Goal: Task Accomplishment & Management: Manage account settings

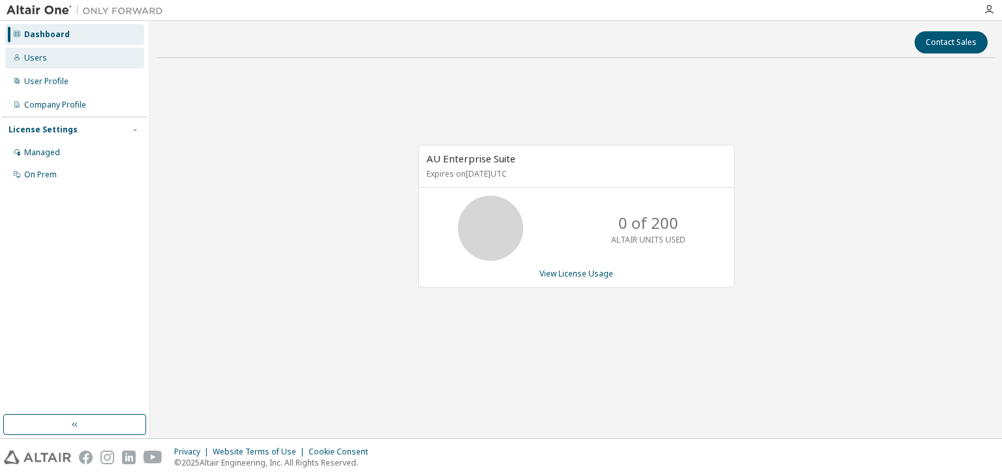
click at [47, 54] on div "Users" at bounding box center [74, 58] width 139 height 21
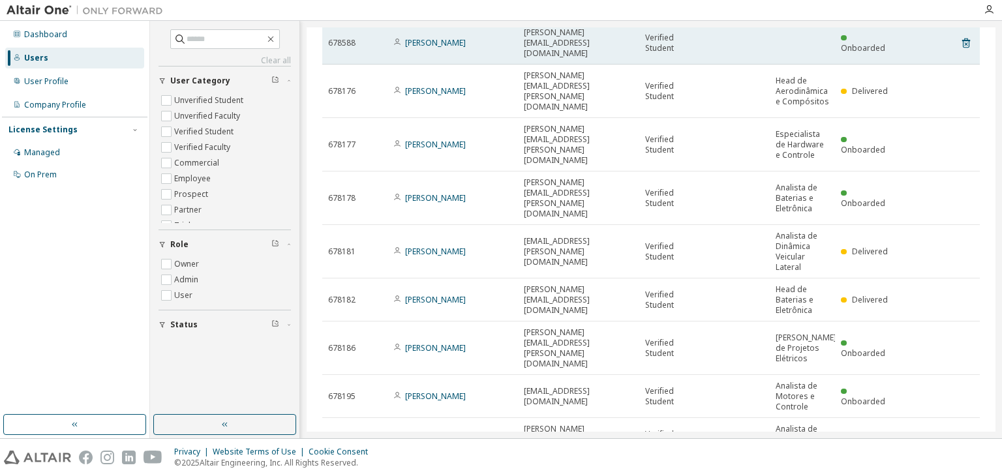
scroll to position [130, 0]
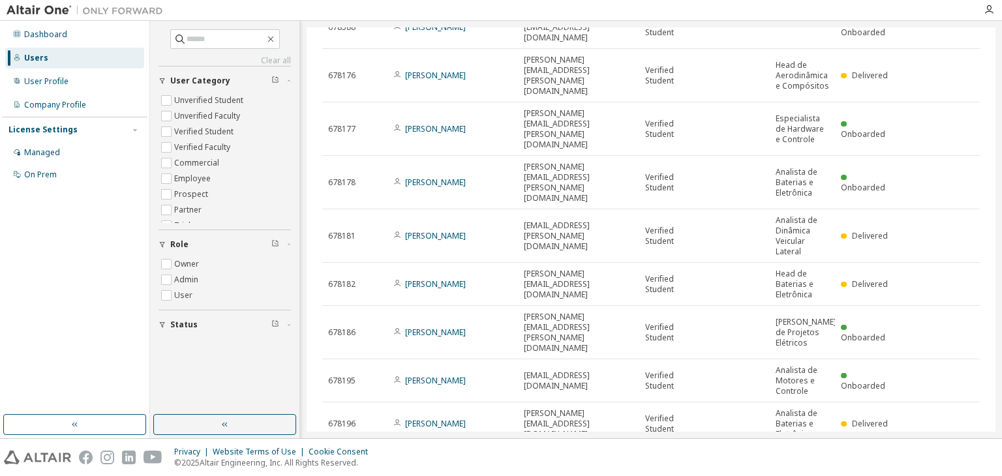
click at [943, 453] on icon "button" at bounding box center [947, 461] width 16 height 16
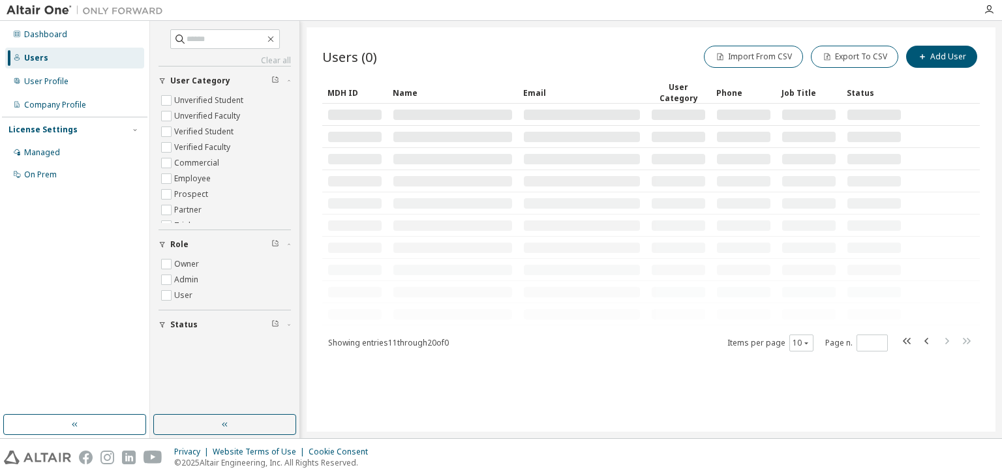
scroll to position [0, 0]
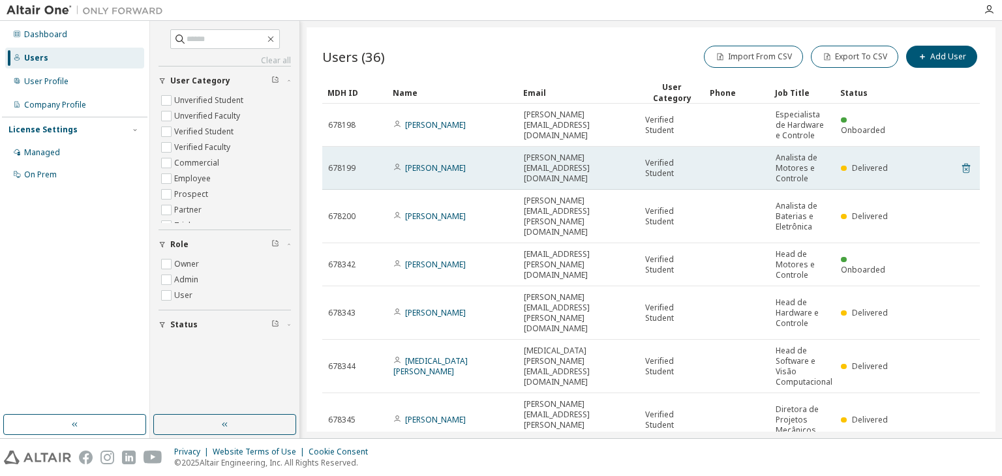
click at [960, 165] on icon at bounding box center [966, 169] width 12 height 16
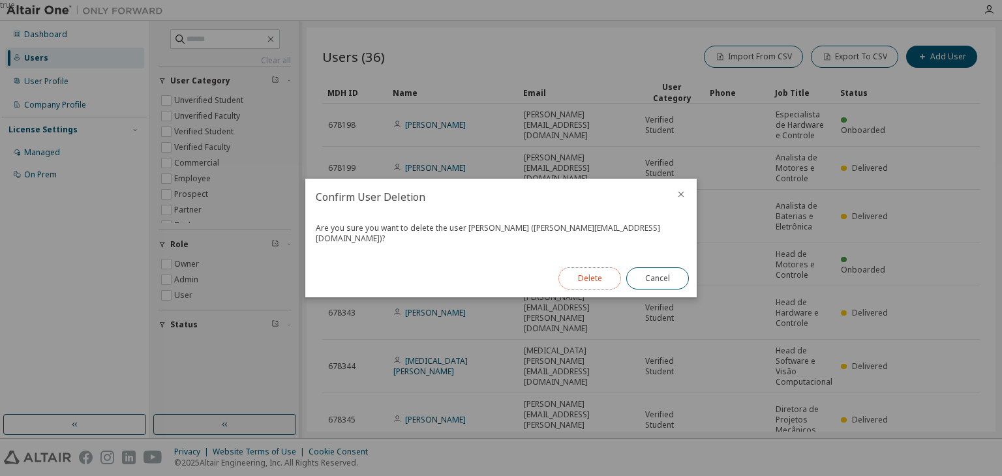
click at [592, 268] on button "Delete" at bounding box center [590, 279] width 63 height 22
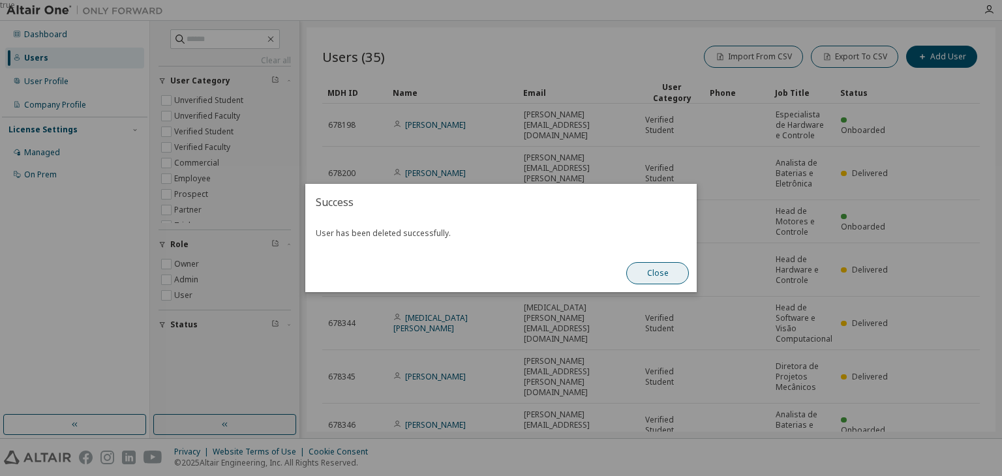
click at [650, 272] on button "Close" at bounding box center [657, 273] width 63 height 22
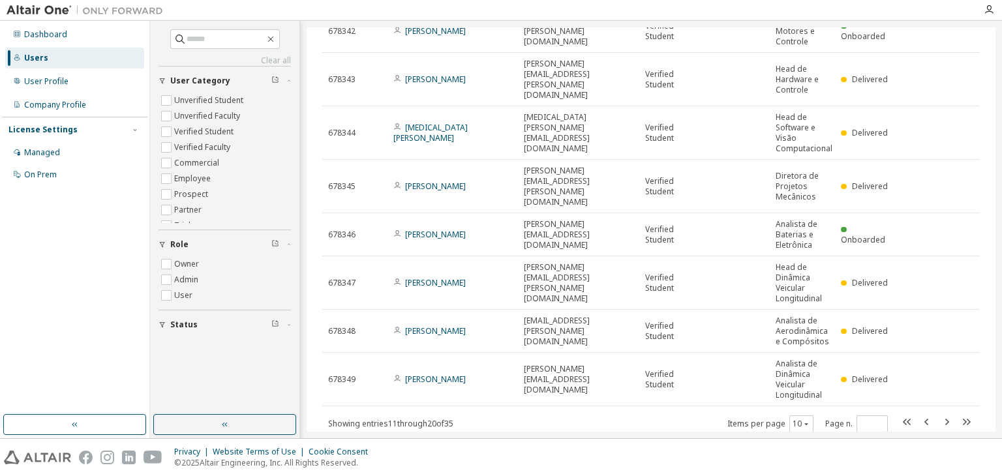
scroll to position [192, 0]
click at [939, 412] on icon "button" at bounding box center [947, 420] width 16 height 16
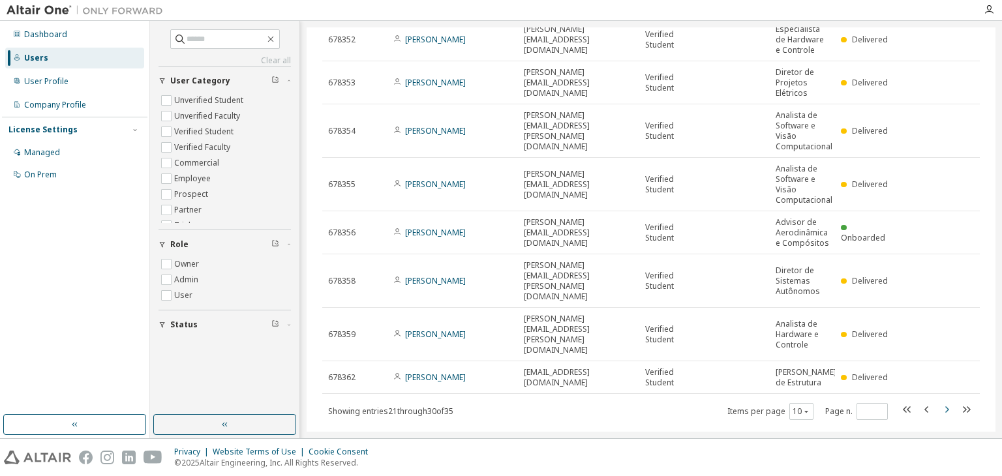
click at [939, 402] on icon "button" at bounding box center [947, 410] width 16 height 16
type input "*"
